Goal: Transaction & Acquisition: Download file/media

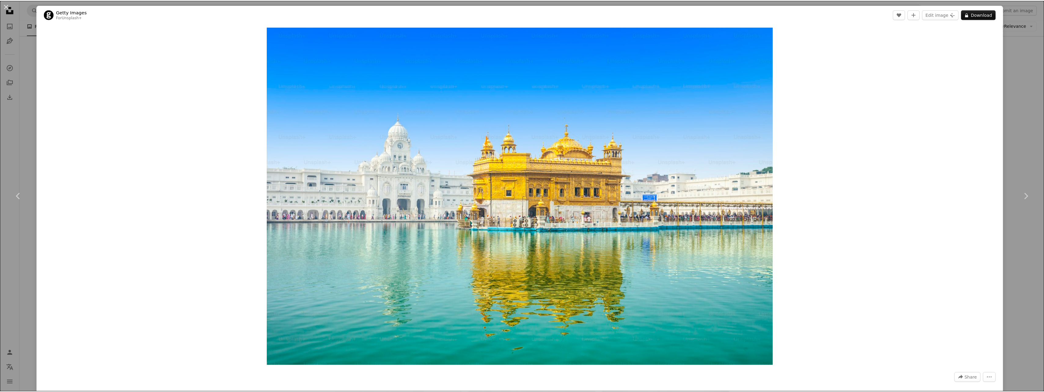
scroll to position [244, 0]
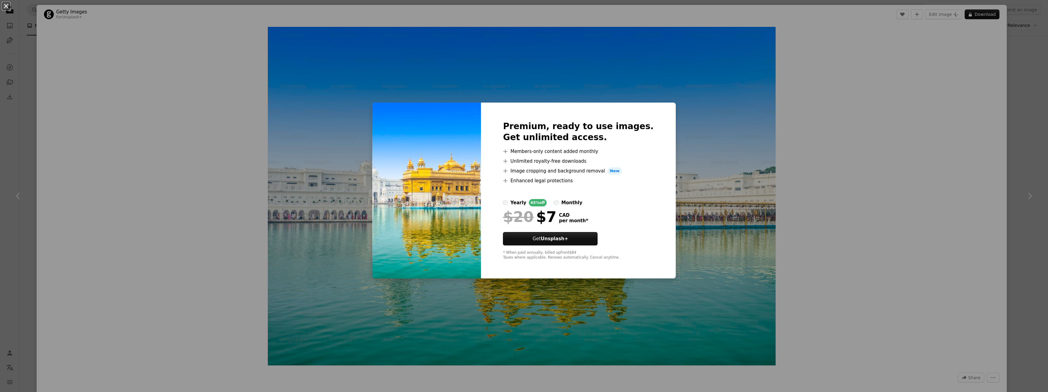
click at [5, 5] on button "An X shape" at bounding box center [5, 5] width 7 height 7
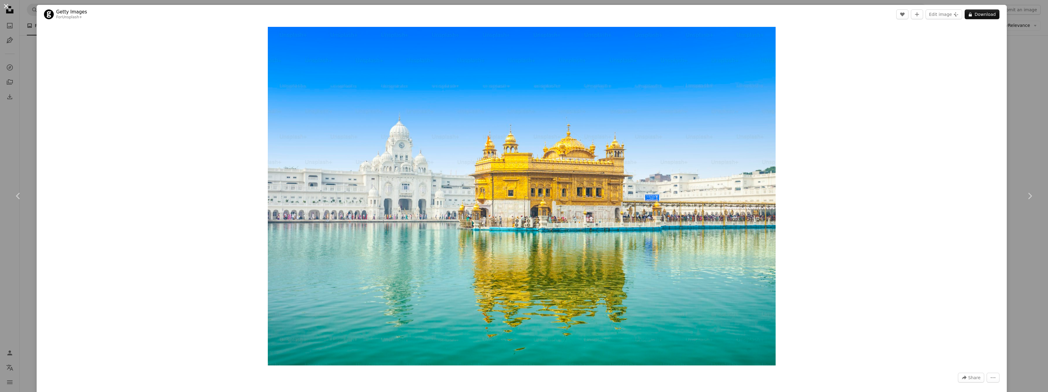
click at [7, 3] on button "An X shape" at bounding box center [5, 5] width 7 height 7
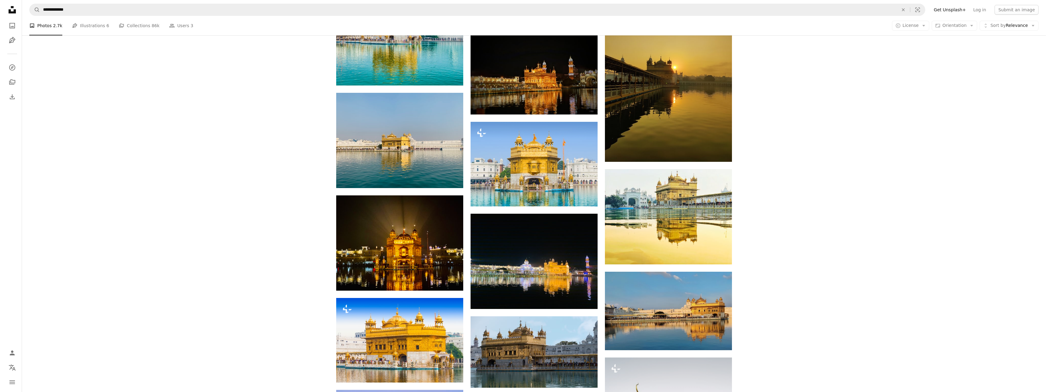
scroll to position [641, 0]
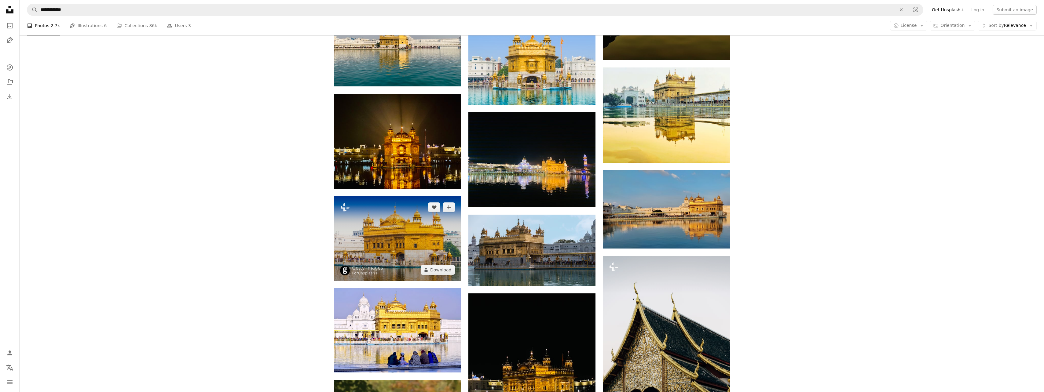
click at [405, 238] on img at bounding box center [397, 238] width 127 height 85
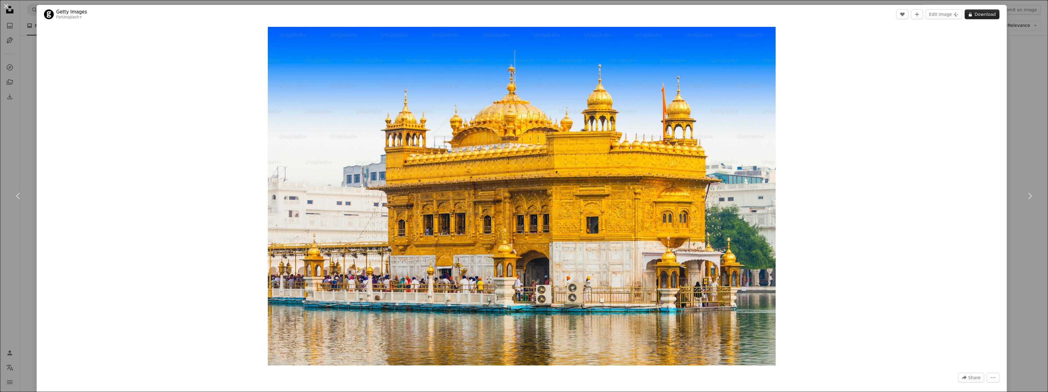
click at [978, 12] on button "A lock Download" at bounding box center [982, 14] width 35 height 10
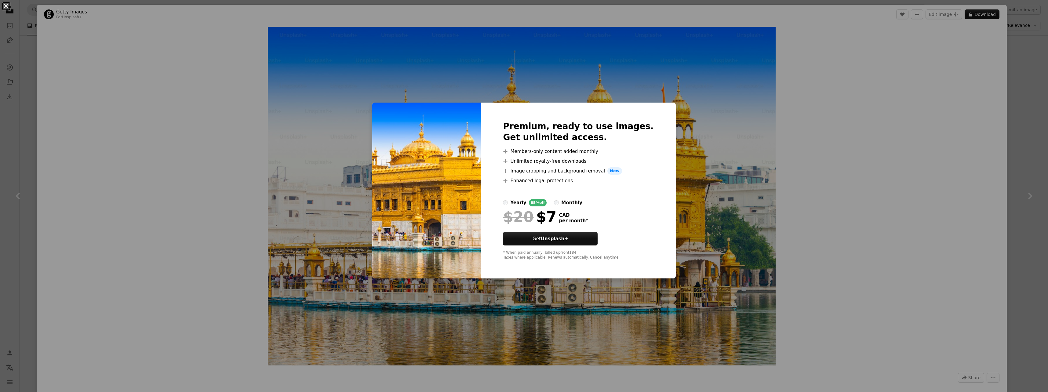
click at [5, 9] on button "An X shape" at bounding box center [5, 5] width 7 height 7
